Goal: Find specific fact: Find specific fact

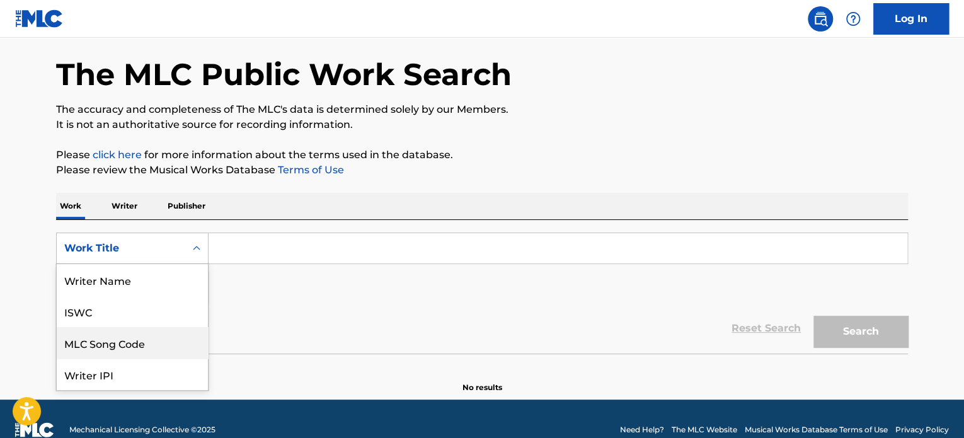
scroll to position [63, 0]
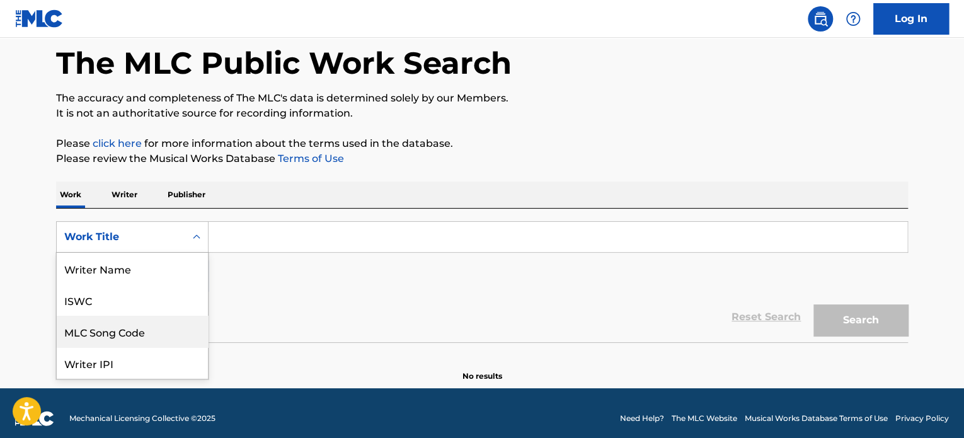
click at [111, 253] on div "8 results available. Use Up and Down to choose options, press Enter to select t…" at bounding box center [132, 236] width 152 height 31
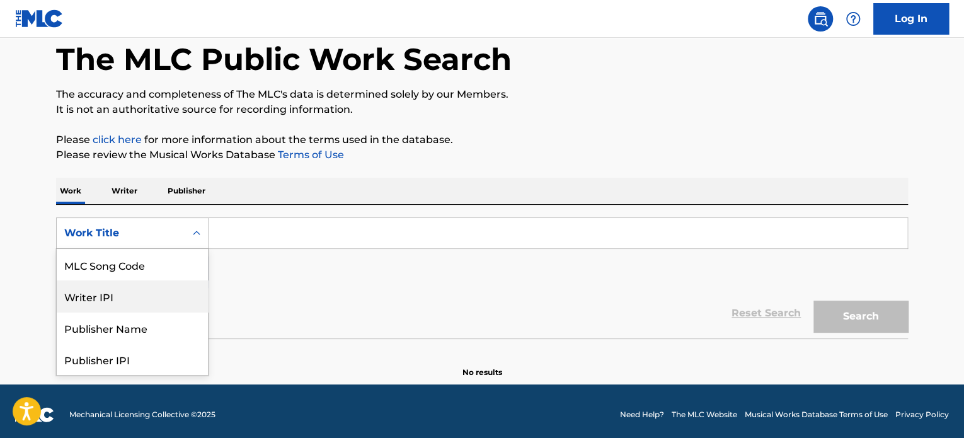
scroll to position [0, 0]
click at [107, 299] on div "ISWC" at bounding box center [132, 295] width 151 height 31
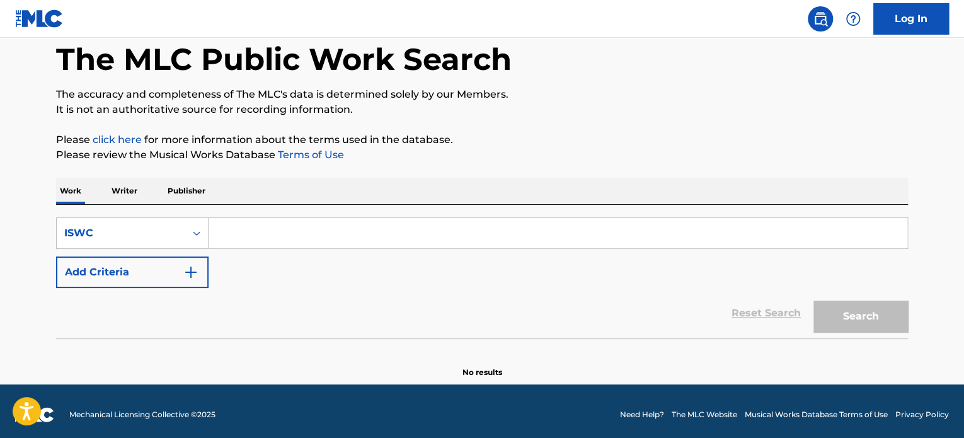
click at [251, 227] on input "Search Form" at bounding box center [557, 233] width 698 height 30
paste input "T0609672254"
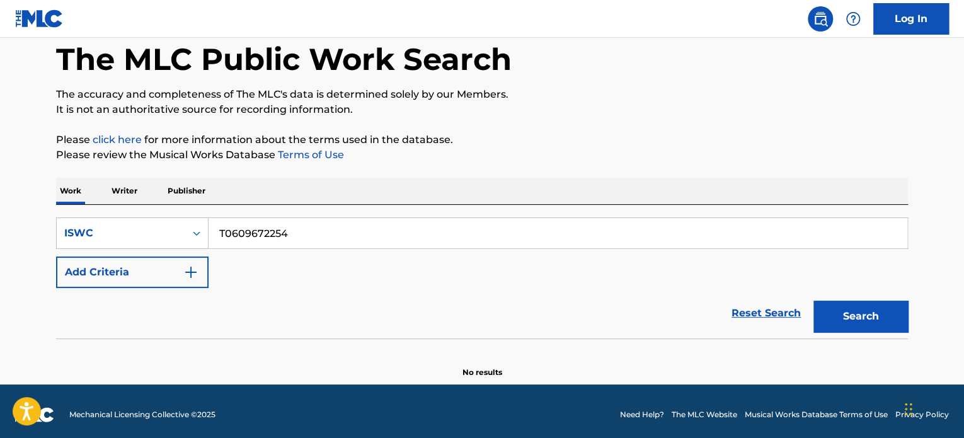
type input "T0609672254"
click at [850, 309] on button "Search" at bounding box center [860, 315] width 94 height 31
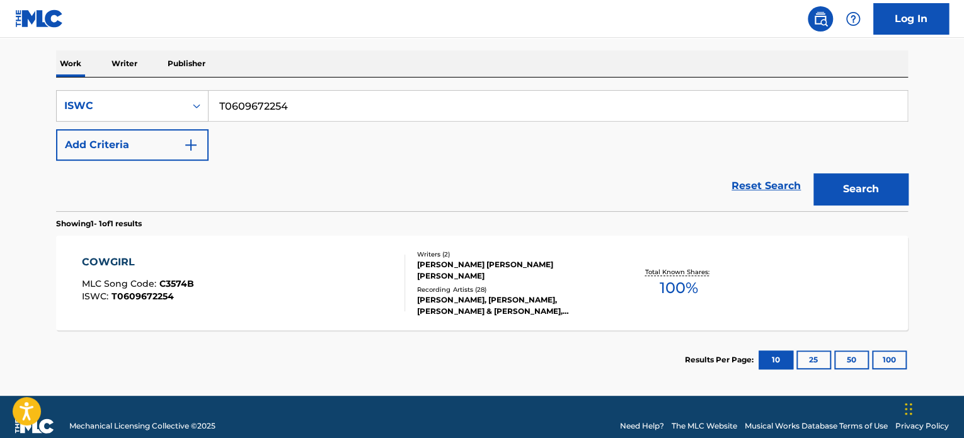
scroll to position [208, 0]
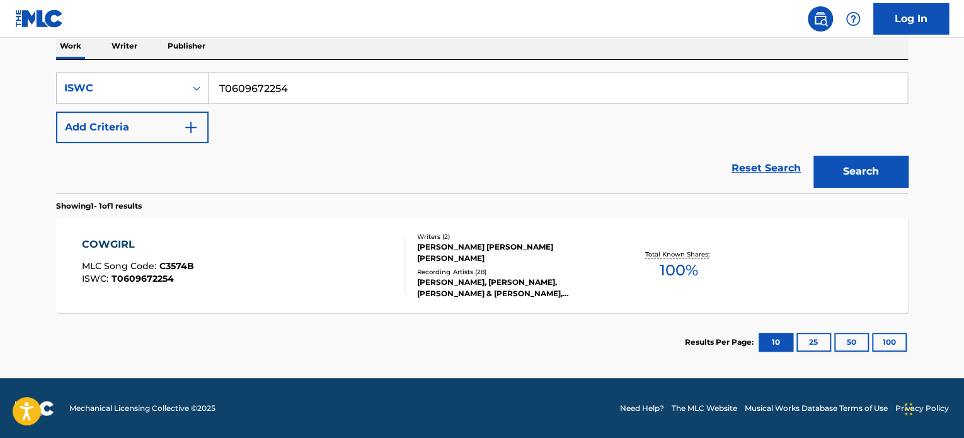
click at [367, 264] on div "COWGIRL MLC Song Code : C3574B ISWC : T0609672254" at bounding box center [244, 265] width 324 height 57
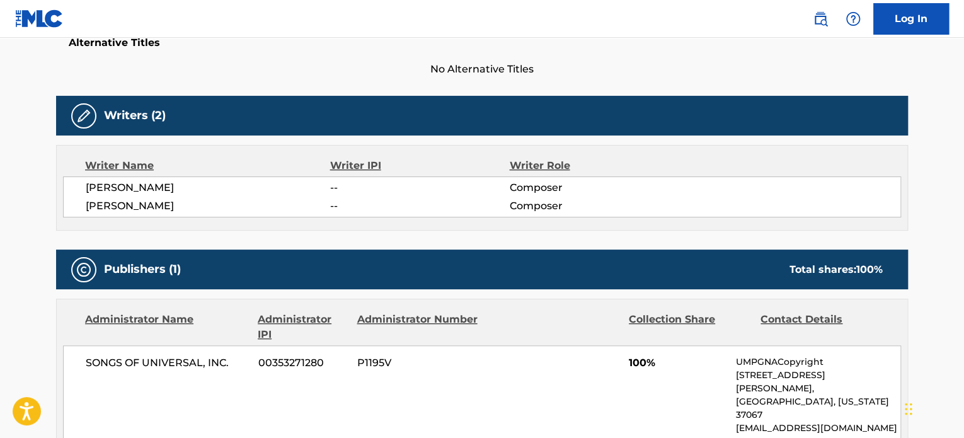
scroll to position [378, 0]
